Goal: Information Seeking & Learning: Learn about a topic

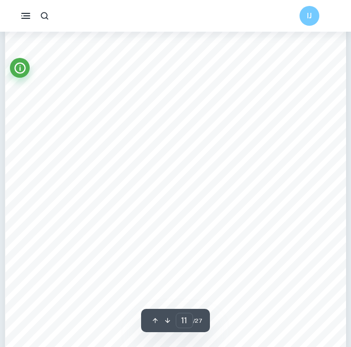
scroll to position [5180, 0]
click at [132, 3] on div "IJ" at bounding box center [175, 16] width 351 height 32
click at [132, 0] on div "IJ" at bounding box center [175, 16] width 351 height 32
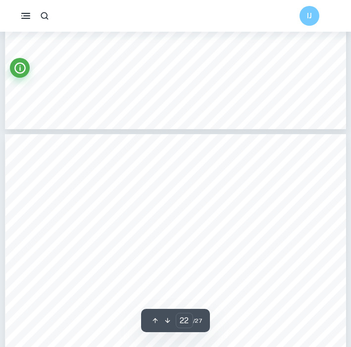
type input "21"
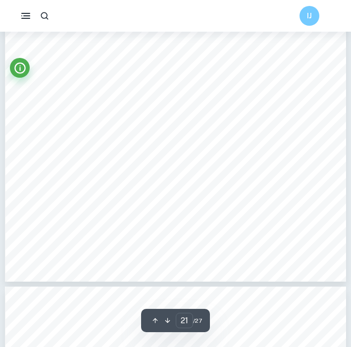
scroll to position [10262, 0]
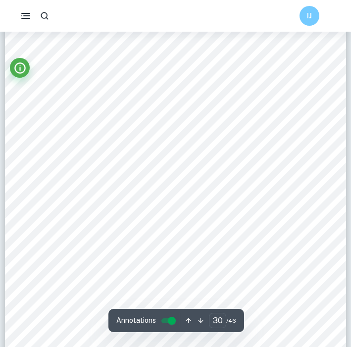
scroll to position [14295, 0]
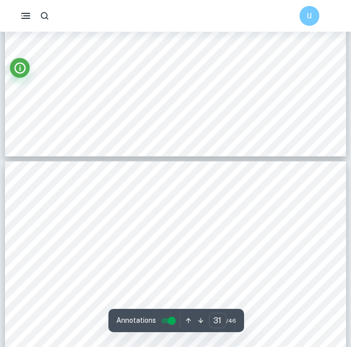
type input "32"
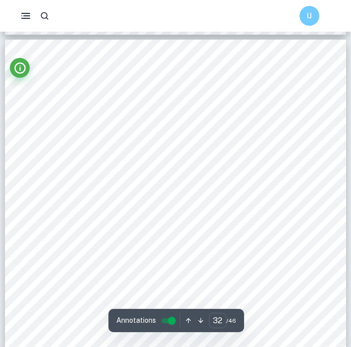
scroll to position [15425, 0]
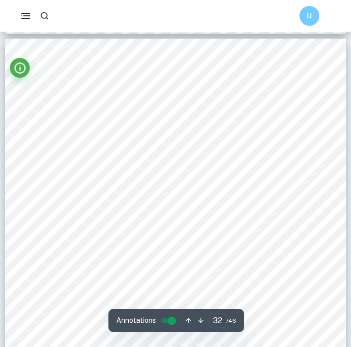
scroll to position [15419, 0]
